Goal: Information Seeking & Learning: Learn about a topic

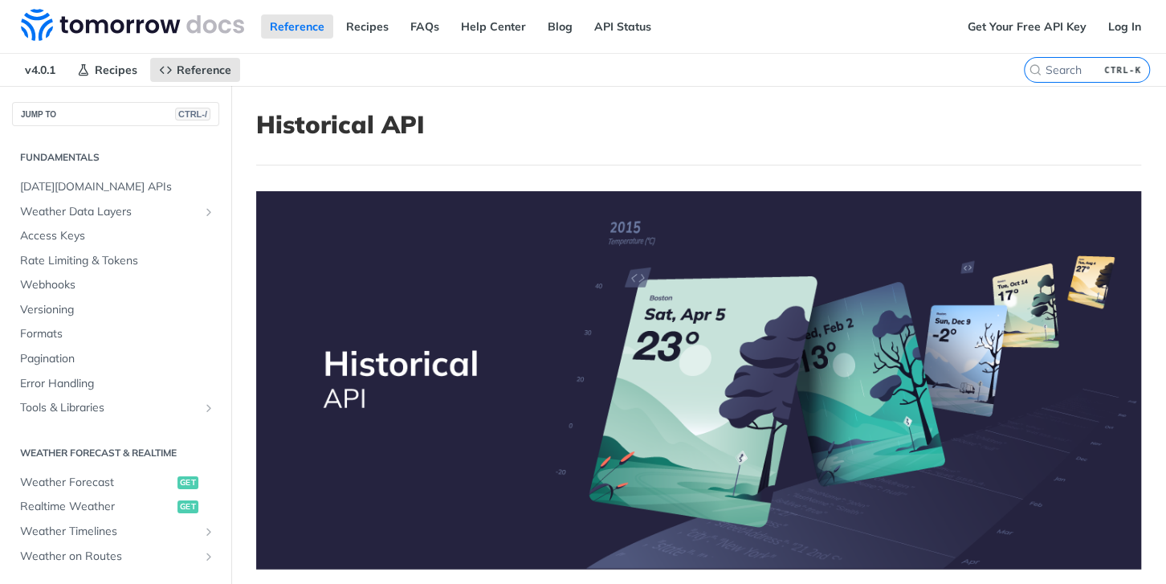
scroll to position [425, 0]
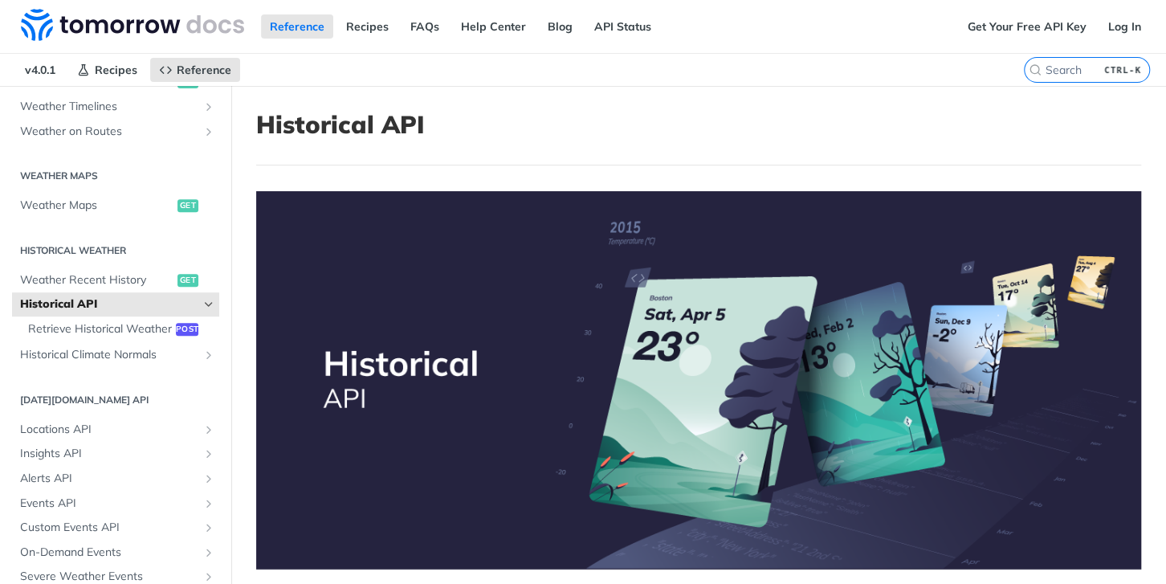
click at [95, 305] on span "Historical API" at bounding box center [109, 304] width 178 height 16
click at [194, 305] on span "Historical API" at bounding box center [109, 304] width 178 height 16
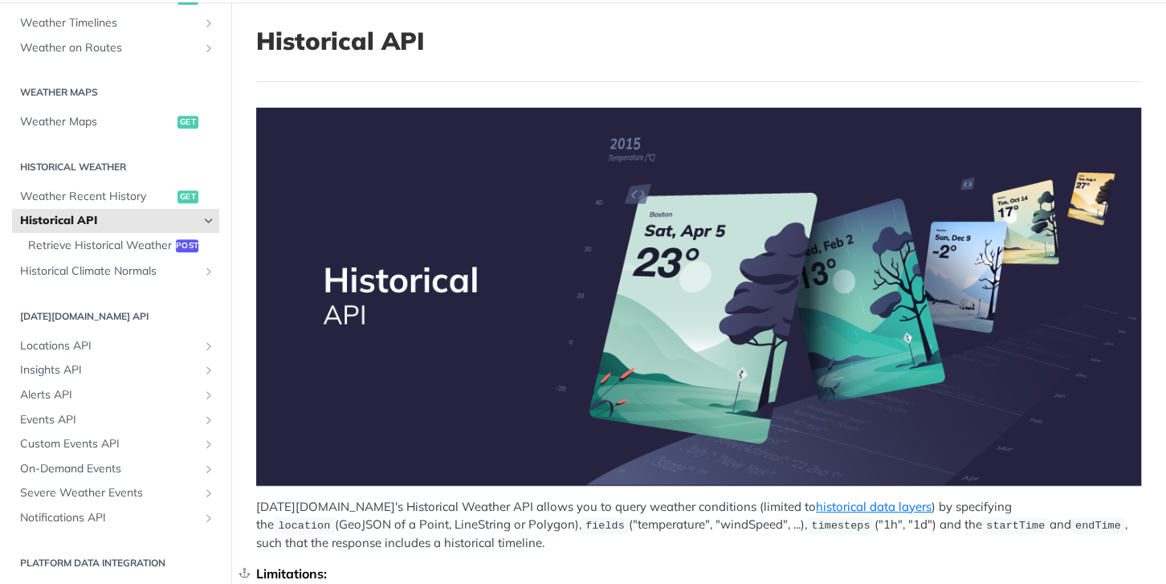
scroll to position [0, 0]
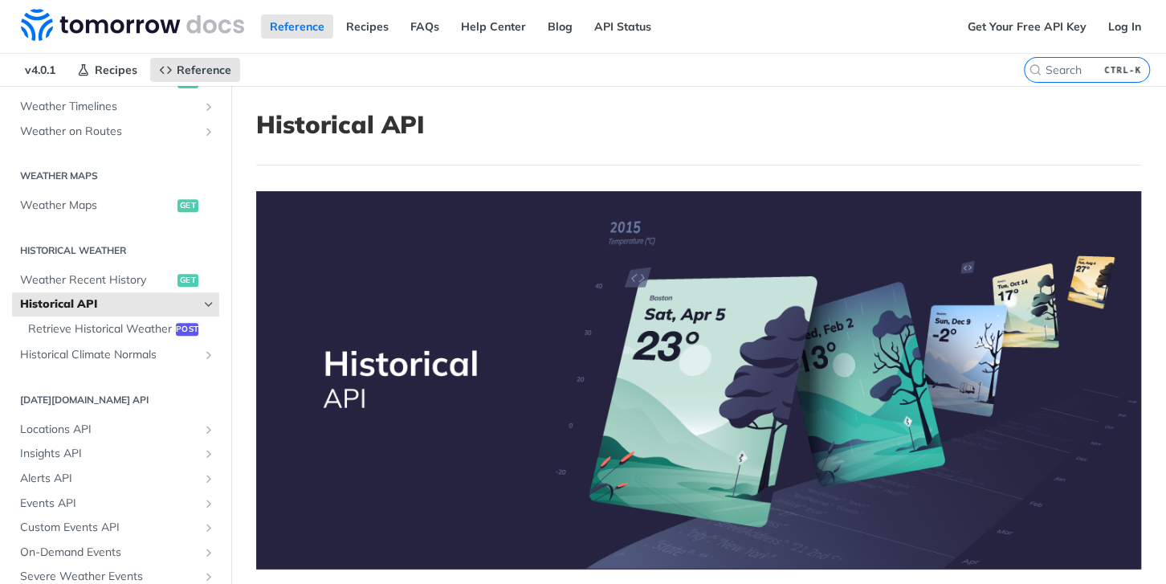
click at [213, 300] on icon "Hide subpages for Historical API" at bounding box center [208, 304] width 13 height 13
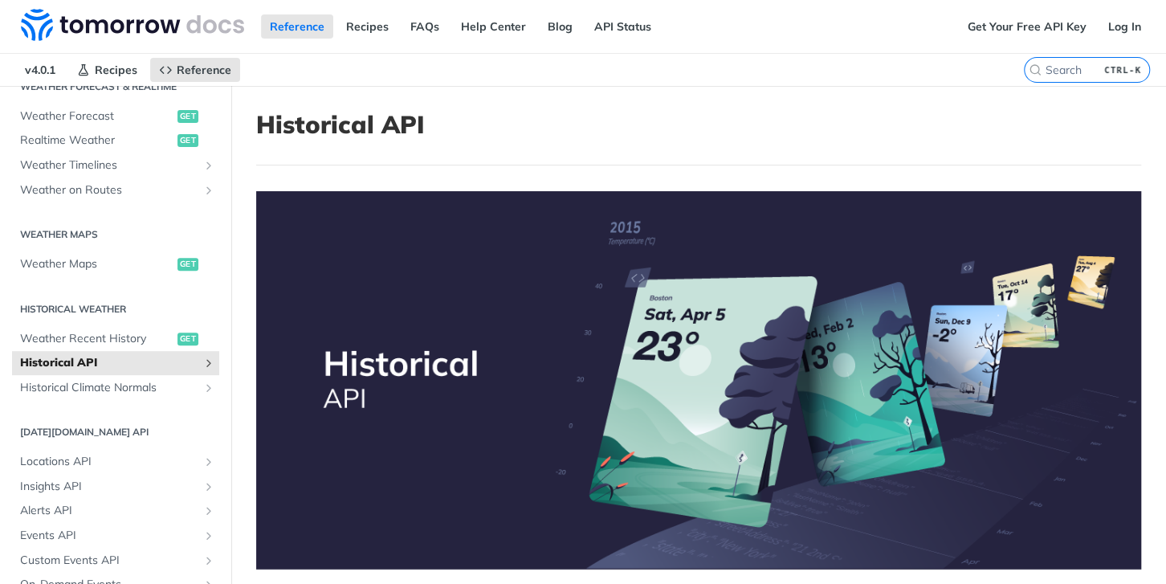
scroll to position [369, 0]
click at [149, 363] on span "Historical API" at bounding box center [109, 360] width 178 height 16
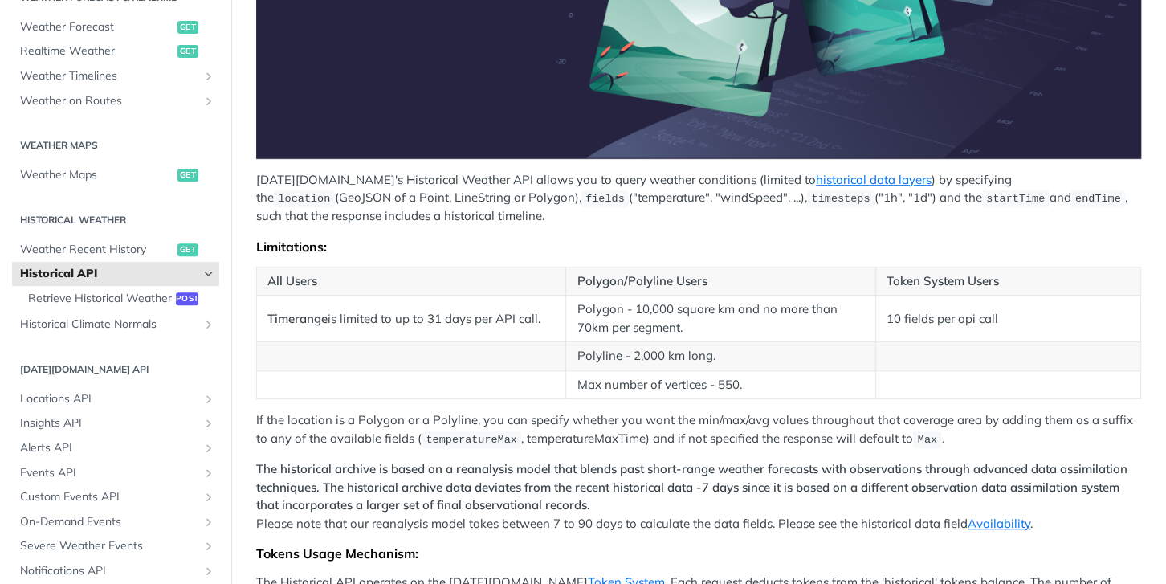
scroll to position [412, 0]
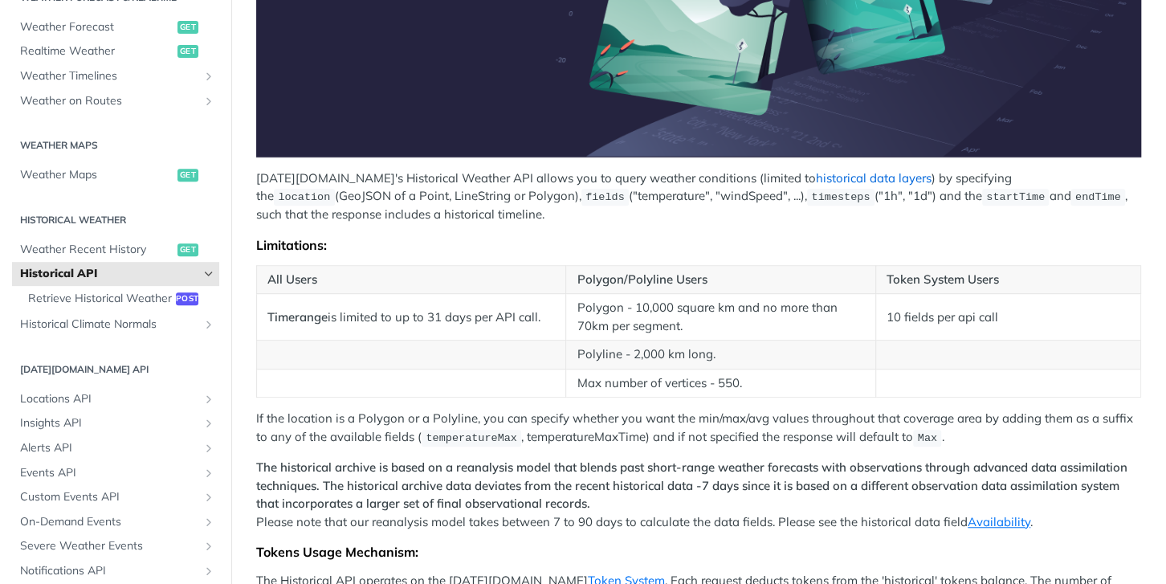
click at [821, 173] on link "historical data layers" at bounding box center [874, 177] width 116 height 15
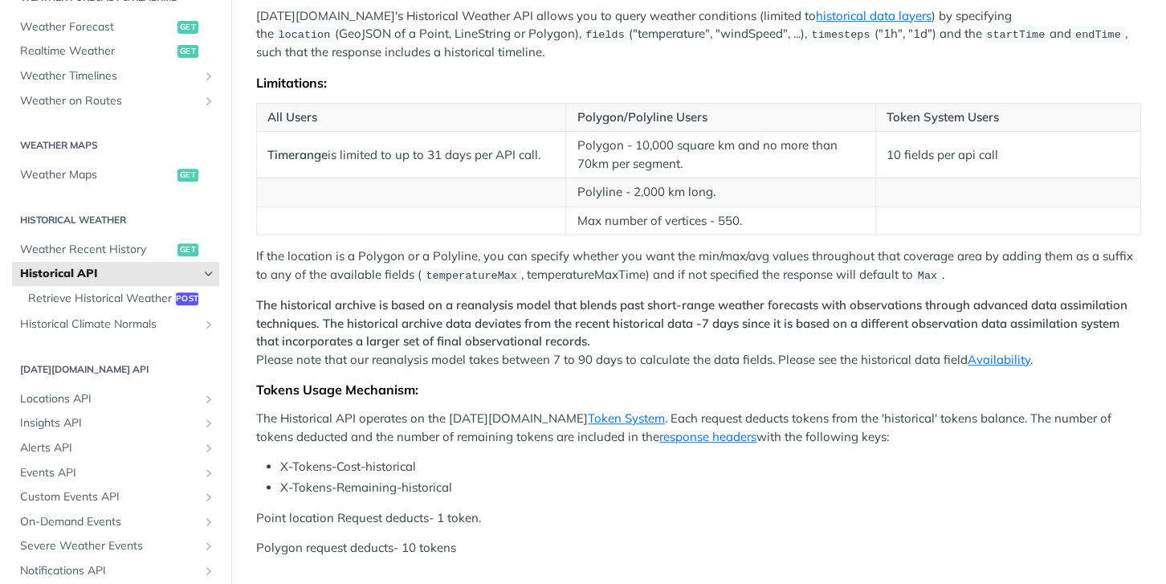
scroll to position [563, 0]
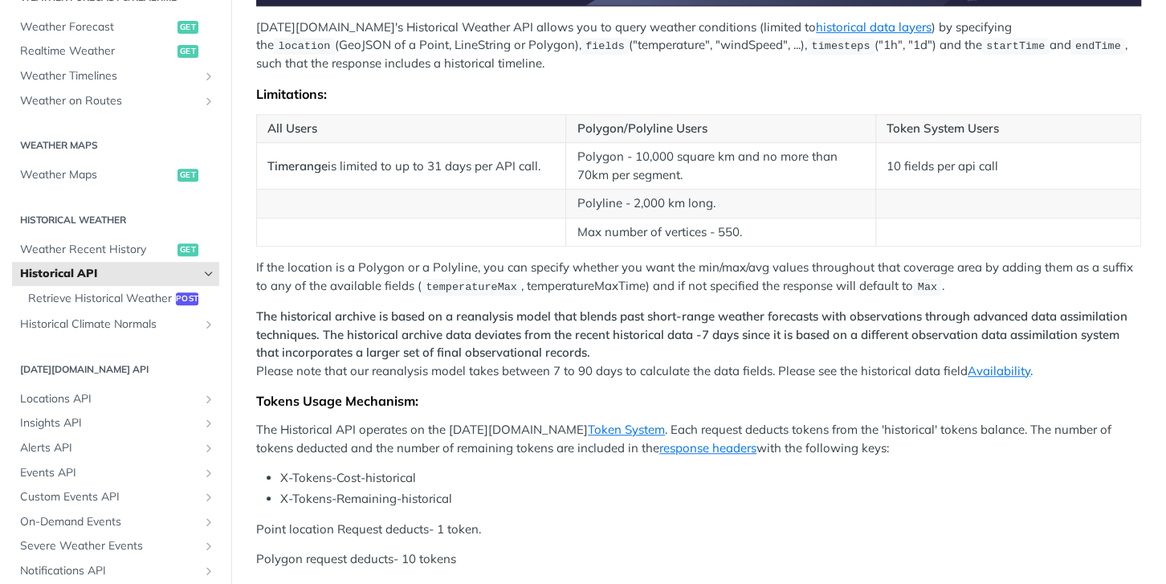
click at [434, 373] on p "The historical archive is based on a reanalysis model that blends past short-ra…" at bounding box center [698, 344] width 885 height 72
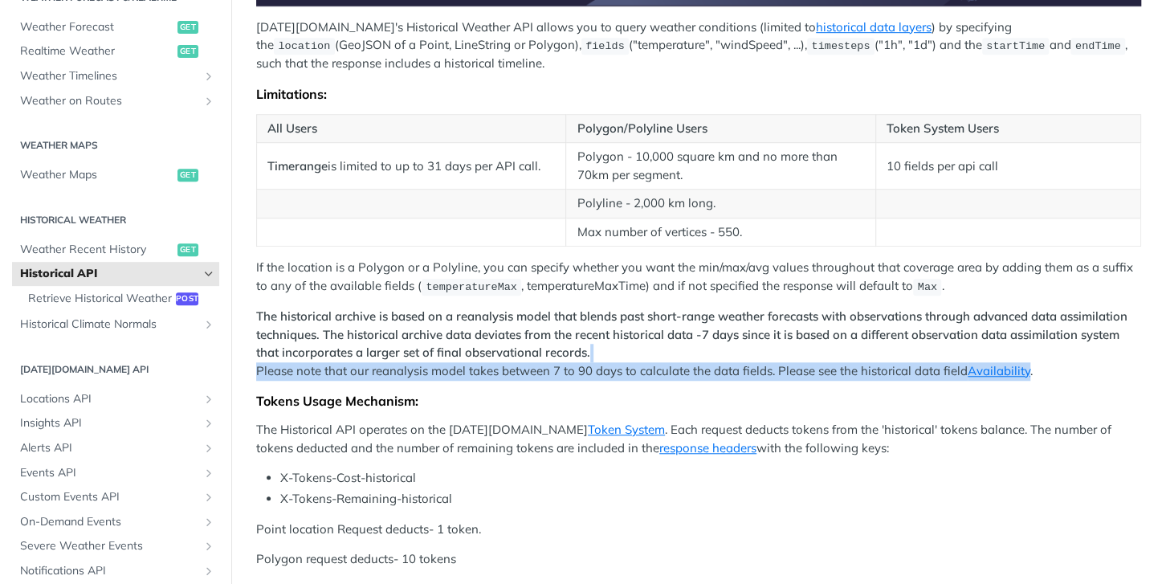
click at [434, 373] on p "The historical archive is based on a reanalysis model that blends past short-ra…" at bounding box center [698, 344] width 885 height 72
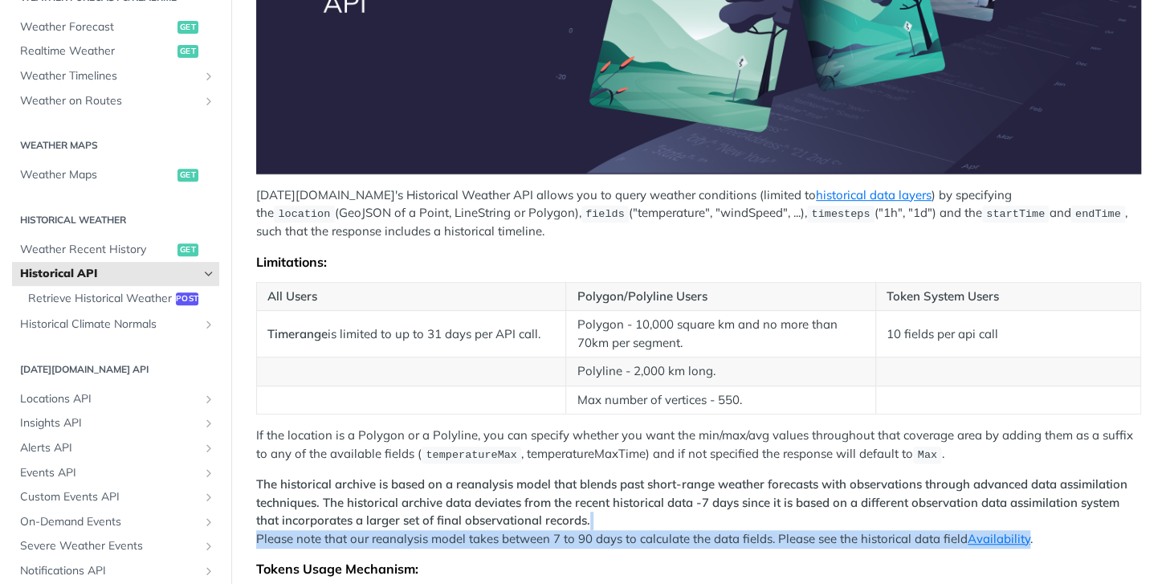
scroll to position [518, 0]
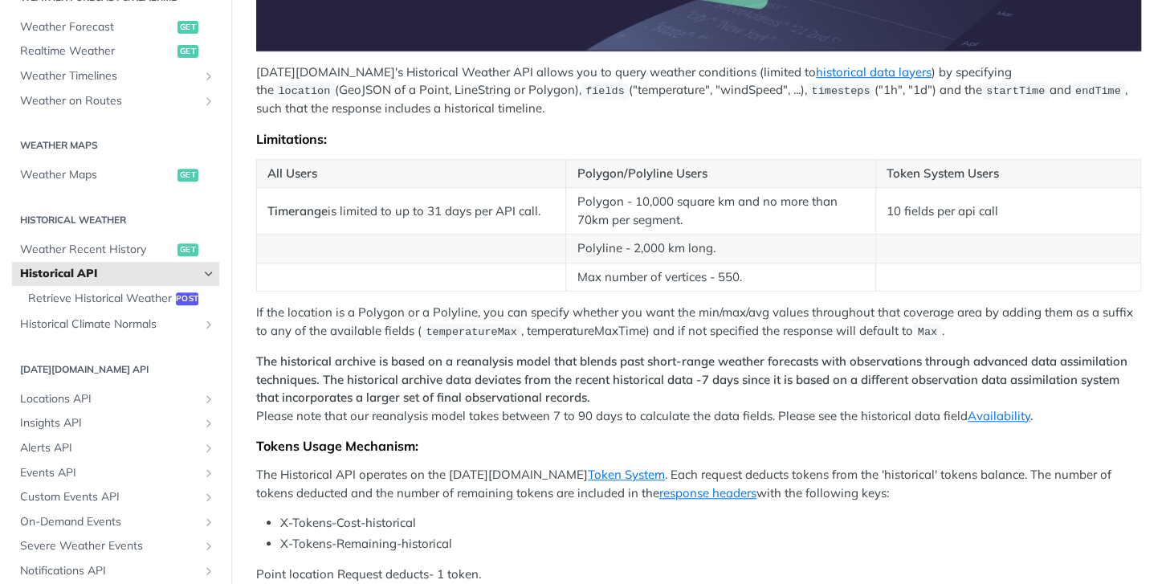
click at [860, 324] on p "If the location is a Polygon or a Polyline, you can specify whether you want th…" at bounding box center [698, 322] width 885 height 37
click at [1001, 421] on link "Availability" at bounding box center [999, 415] width 63 height 15
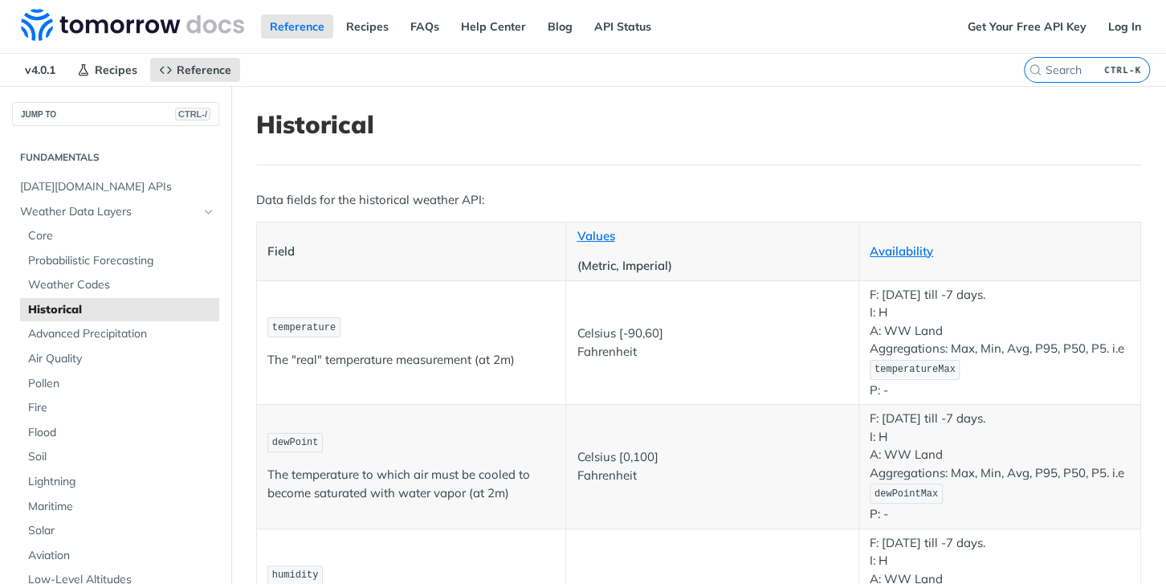
click at [149, 316] on span "Historical" at bounding box center [121, 310] width 187 height 16
click at [135, 301] on link "Historical" at bounding box center [119, 310] width 199 height 24
click at [129, 308] on span "Historical" at bounding box center [121, 310] width 187 height 16
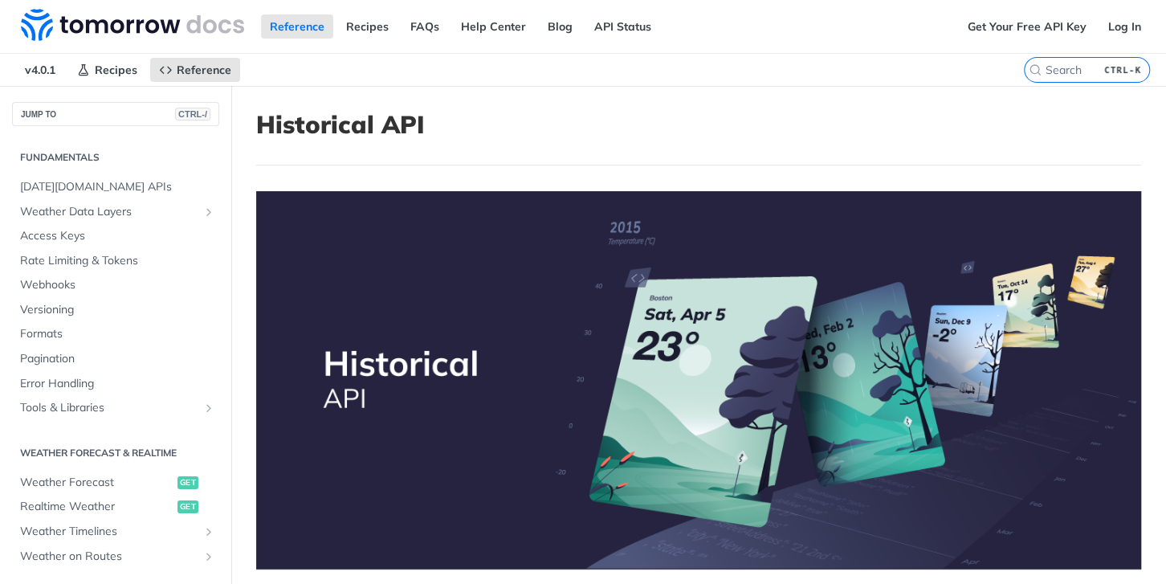
scroll to position [509, 0]
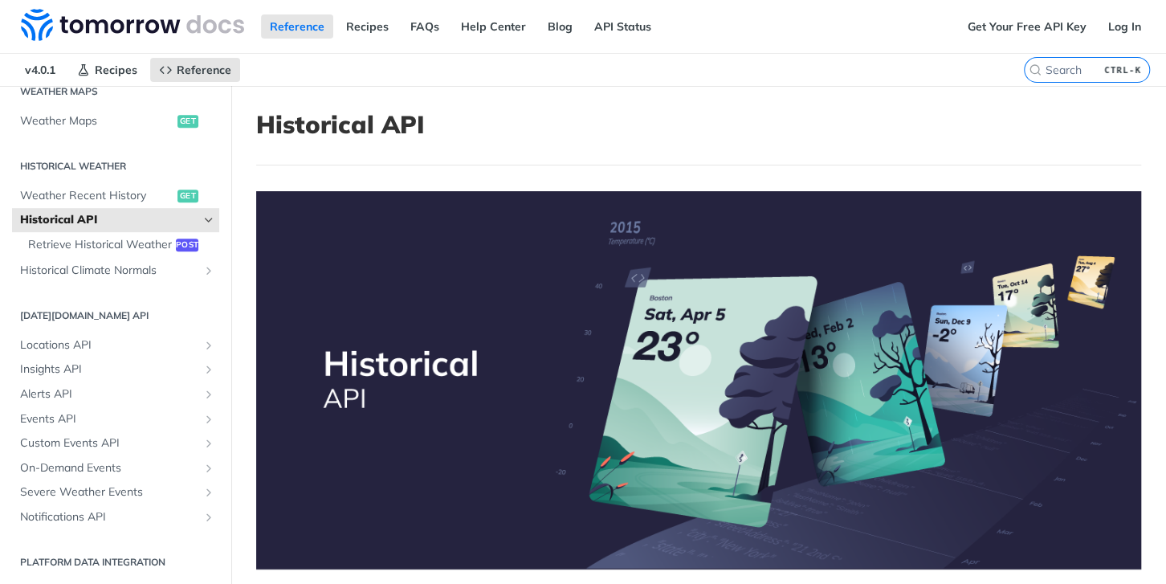
click at [166, 216] on span "Historical API" at bounding box center [109, 220] width 178 height 16
click at [210, 222] on icon "Hide subpages for Historical API" at bounding box center [208, 220] width 13 height 13
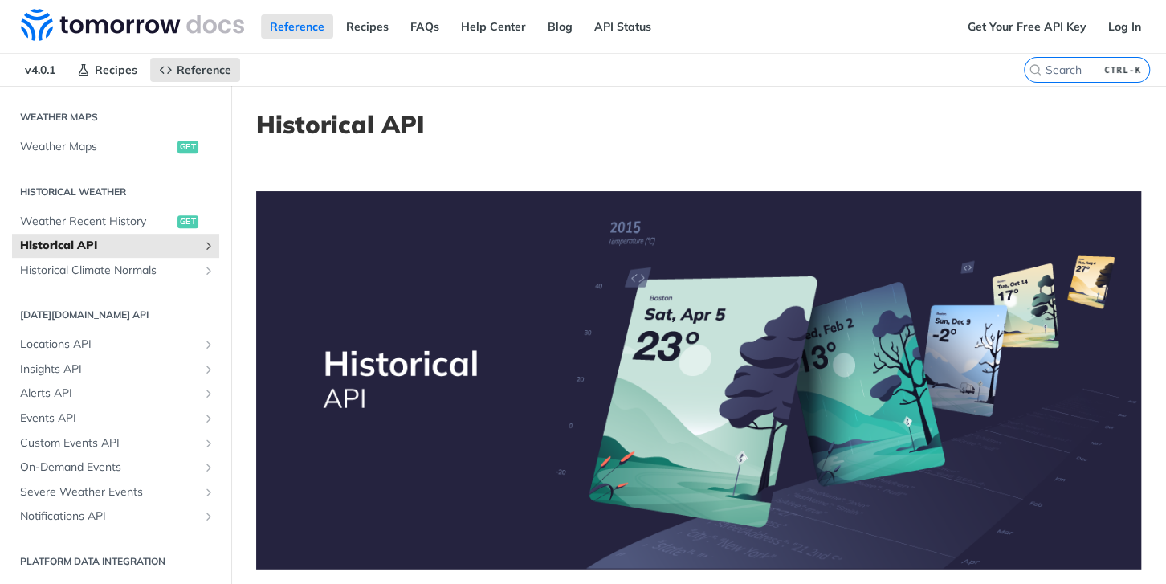
scroll to position [483, 0]
click at [121, 249] on span "Historical API" at bounding box center [109, 246] width 178 height 16
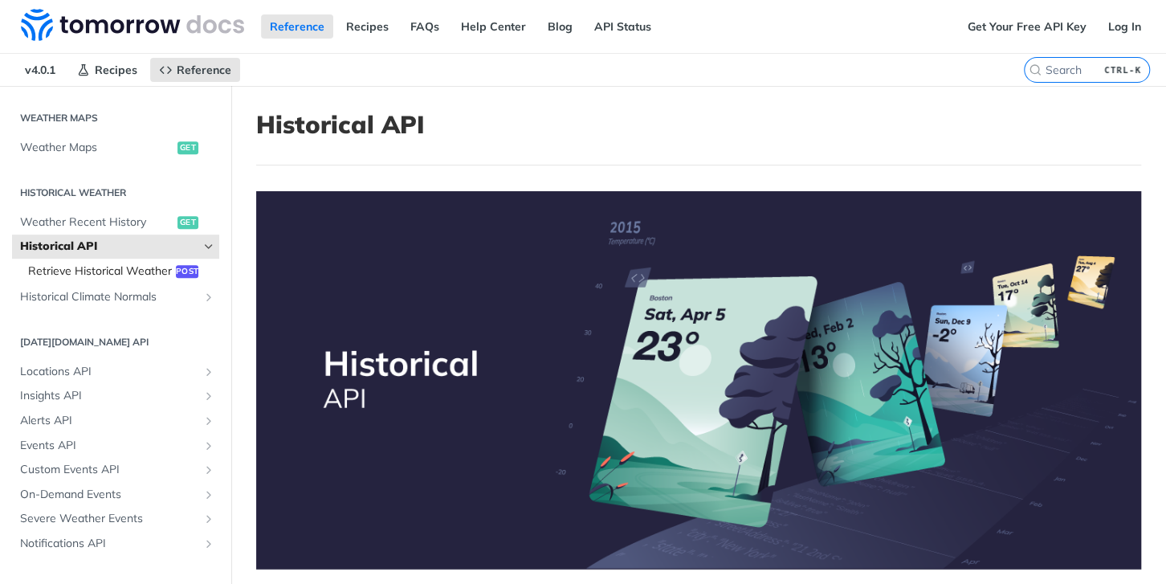
click at [90, 267] on span "Retrieve Historical Weather" at bounding box center [100, 271] width 144 height 16
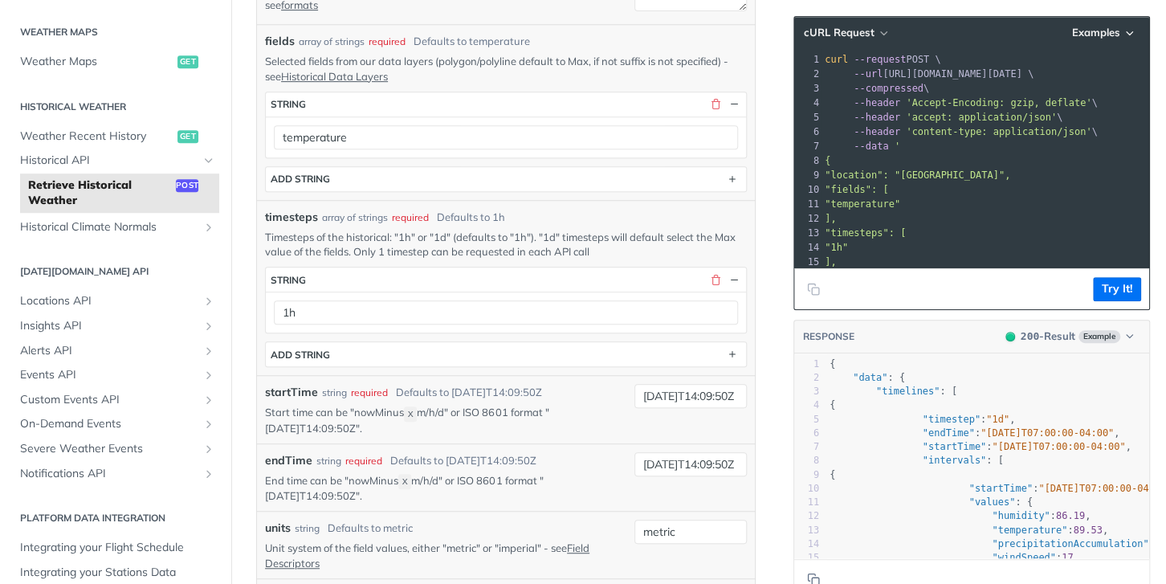
scroll to position [417, 0]
click at [149, 167] on span "Historical API" at bounding box center [109, 161] width 178 height 16
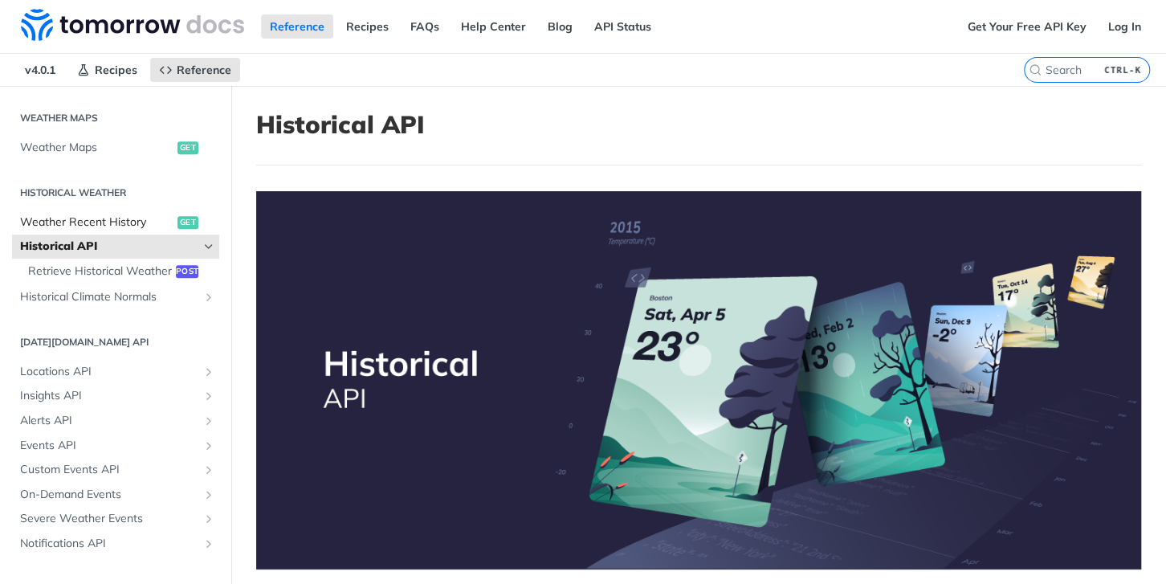
click at [106, 224] on span "Weather Recent History" at bounding box center [96, 222] width 153 height 16
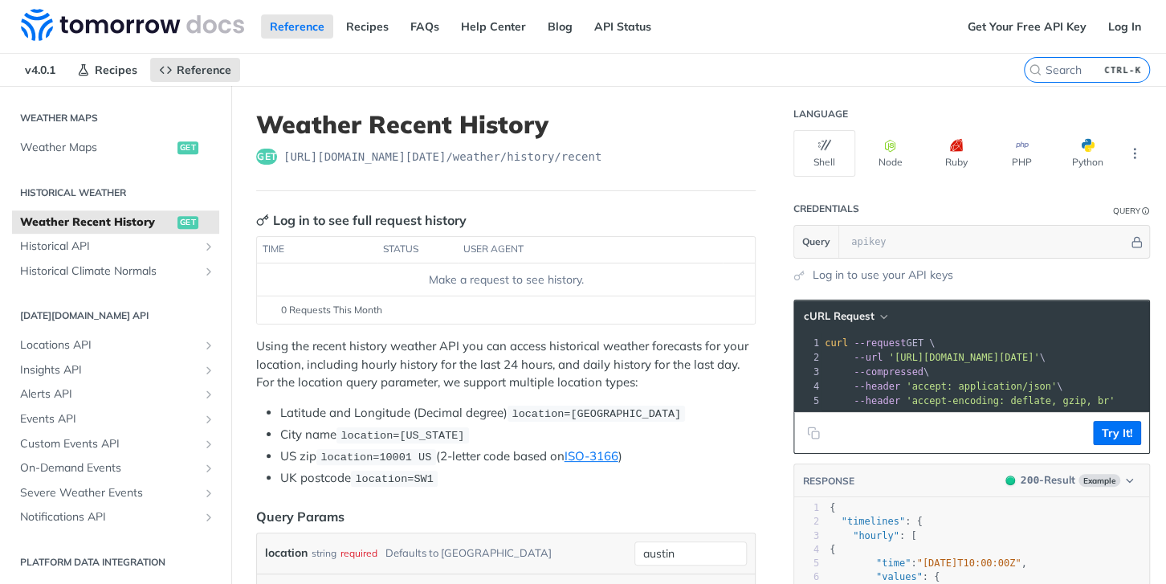
click at [106, 224] on span "Weather Recent History" at bounding box center [96, 222] width 153 height 16
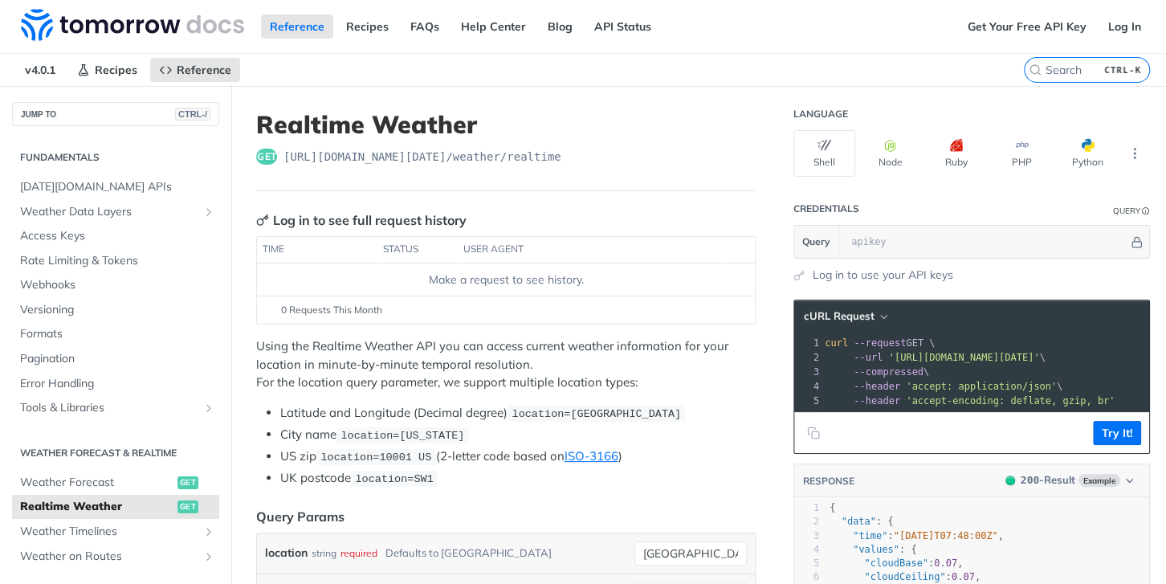
click at [132, 156] on h2 "Fundamentals" at bounding box center [115, 157] width 207 height 14
